Goal: Check status: Check status

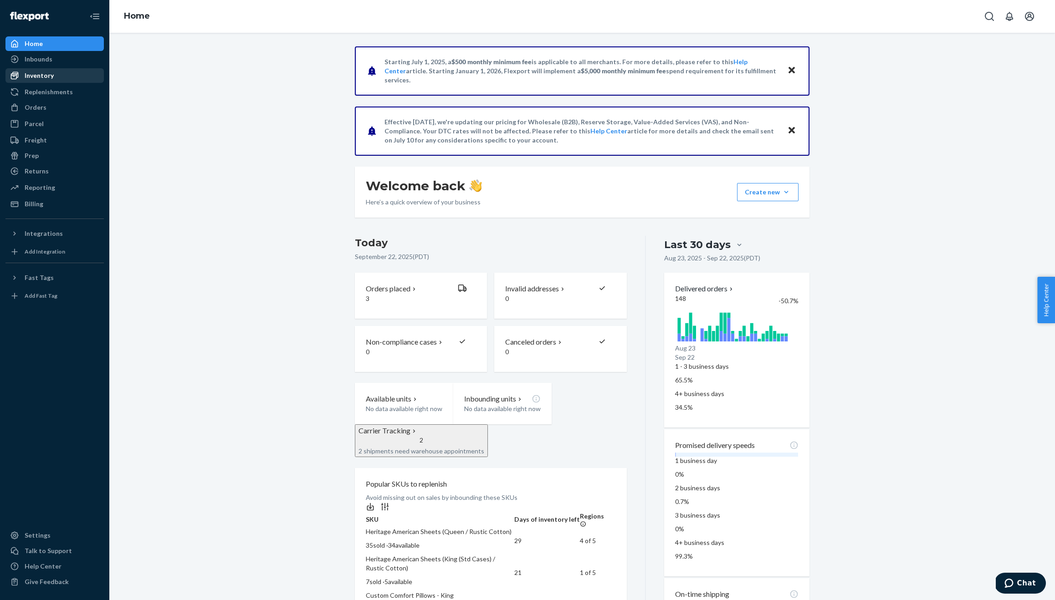
click at [49, 76] on div "Inventory" at bounding box center [39, 75] width 29 height 9
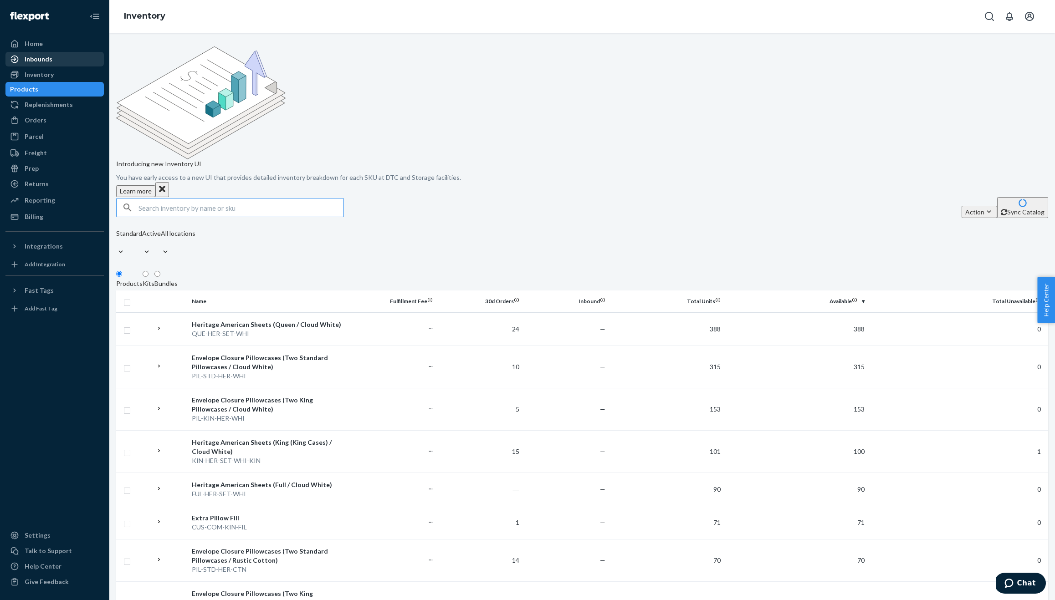
click at [57, 61] on div "Inbounds" at bounding box center [54, 59] width 97 height 13
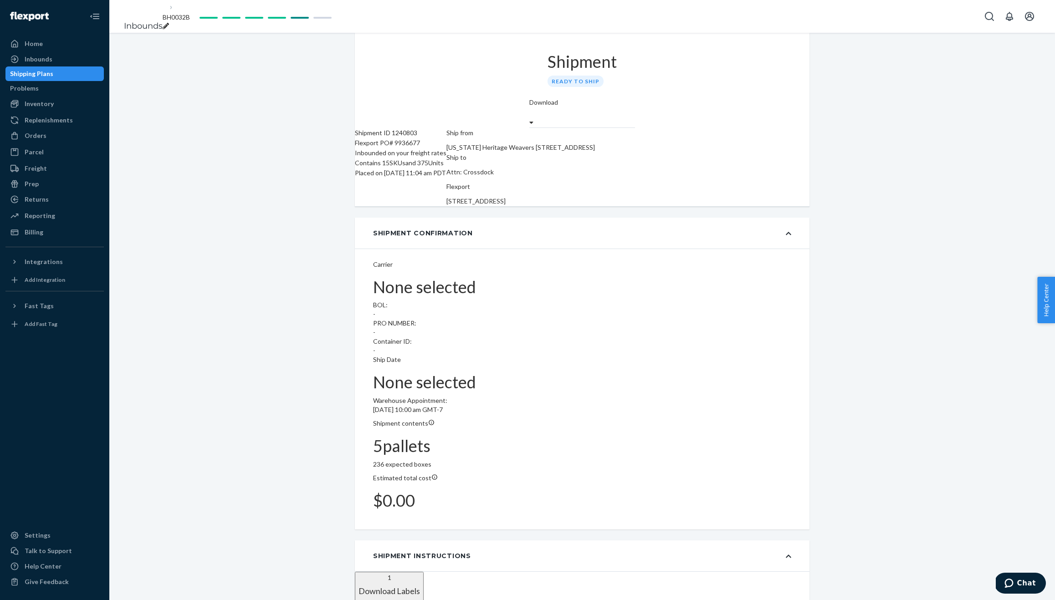
type input "PAF9633049"
